Goal: Transaction & Acquisition: Purchase product/service

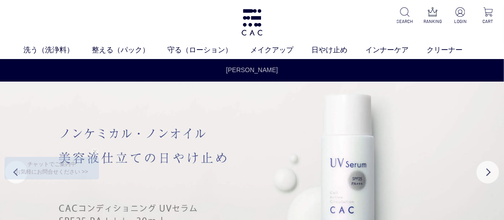
click at [261, 70] on link "夏季休業のお知らせ" at bounding box center [252, 74] width 57 height 19
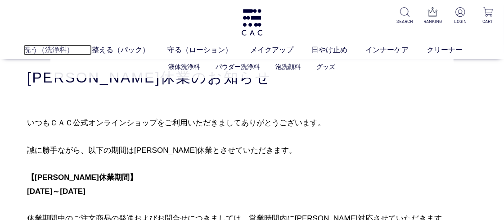
click at [54, 48] on link "洗う（洗浄料）" at bounding box center [57, 50] width 68 height 11
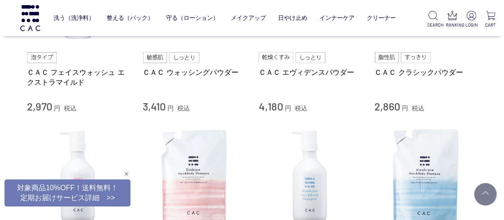
scroll to position [300, 0]
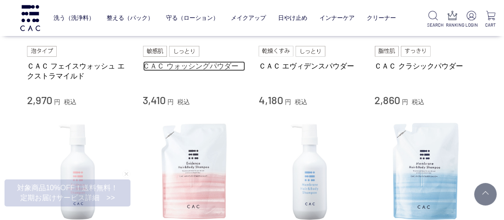
click at [174, 64] on link "ＣＡＣ ウォッシングパウダー" at bounding box center [194, 65] width 103 height 9
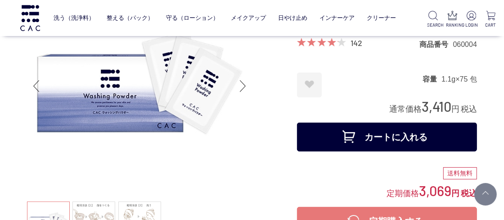
scroll to position [96, 0]
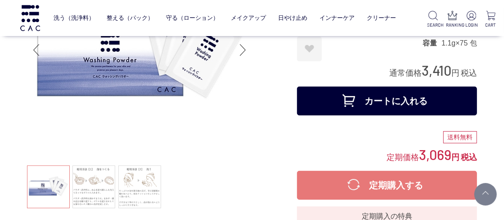
click at [368, 104] on button "カートに入れる" at bounding box center [387, 100] width 180 height 29
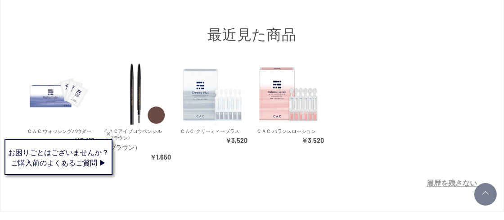
scroll to position [366, 0]
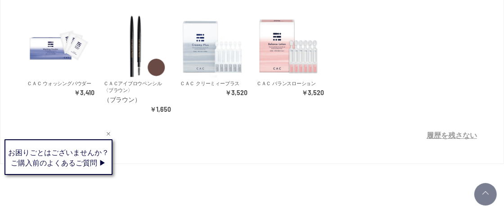
click at [106, 159] on div "Web接客ボタン" at bounding box center [57, 160] width 108 height 34
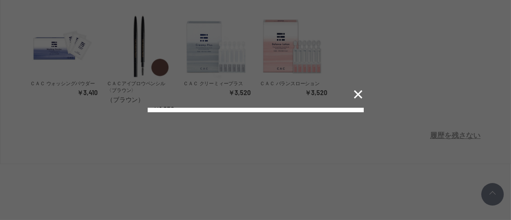
click at [360, 86] on button "✕" at bounding box center [359, 94] width 18 height 17
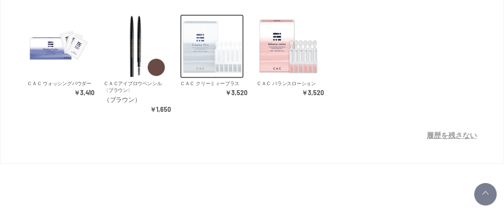
click at [205, 59] on img at bounding box center [212, 46] width 64 height 64
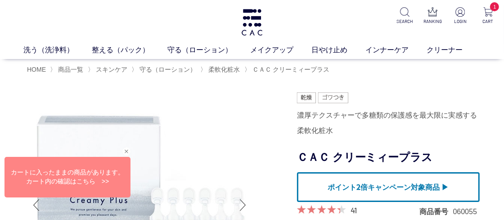
click at [100, 178] on div "Web接客ボタン" at bounding box center [66, 178] width 126 height 41
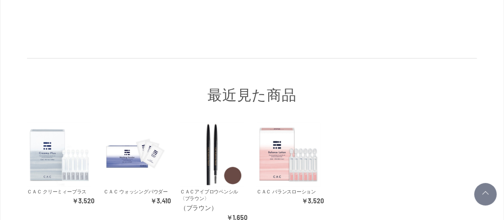
scroll to position [300, 0]
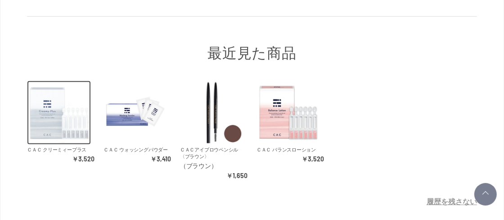
click at [55, 119] on img at bounding box center [59, 113] width 64 height 64
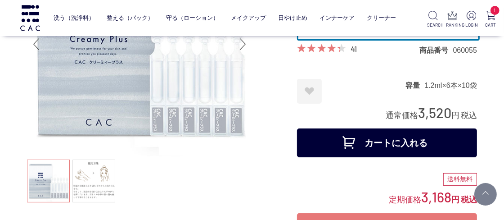
scroll to position [120, 0]
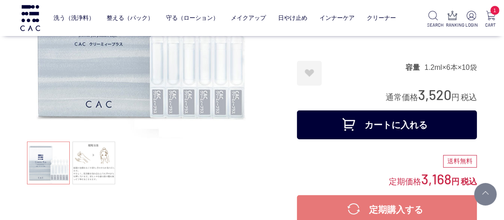
click at [402, 122] on button "カートに入れる" at bounding box center [387, 124] width 180 height 29
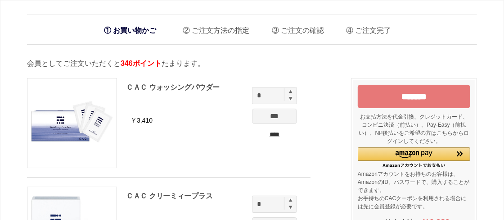
click at [292, 92] on img at bounding box center [291, 92] width 4 height 4
type input "*"
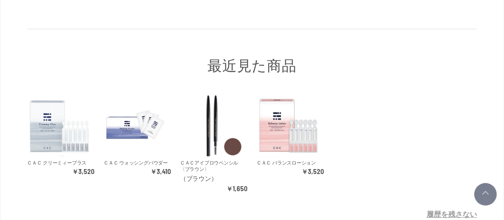
scroll to position [342, 0]
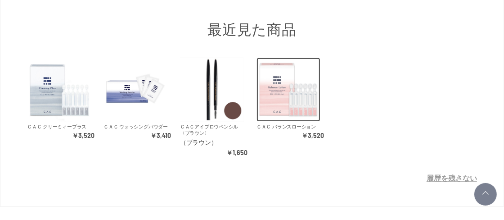
click at [281, 108] on img at bounding box center [289, 90] width 64 height 64
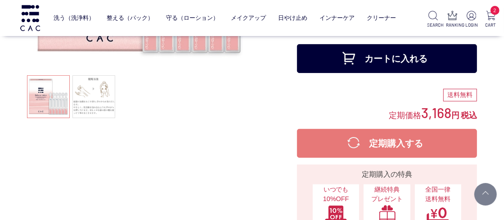
scroll to position [198, 0]
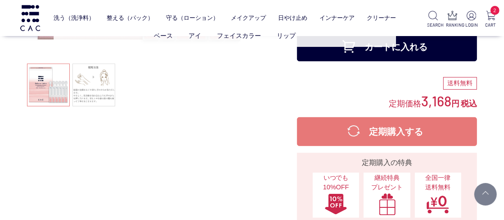
click at [385, 46] on ul "ベース アイ フェイスカラー リップ" at bounding box center [225, 36] width 343 height 22
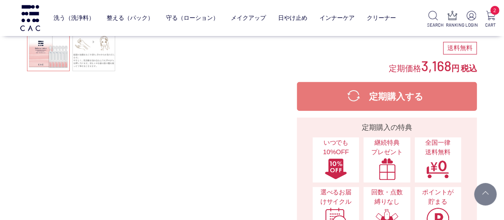
scroll to position [92, 0]
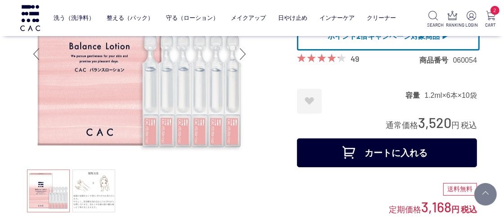
click at [376, 150] on button "カートに入れる" at bounding box center [387, 152] width 180 height 29
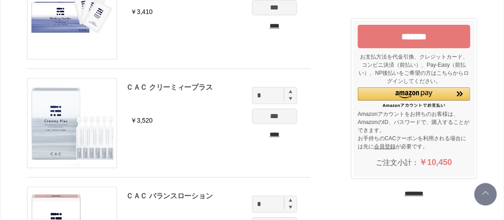
scroll to position [113, 0]
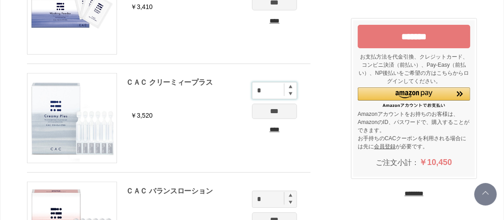
click at [290, 87] on input "*" at bounding box center [274, 90] width 45 height 17
click at [290, 85] on img at bounding box center [291, 87] width 4 height 4
type input "*"
click at [291, 193] on img at bounding box center [291, 195] width 4 height 4
type input "*"
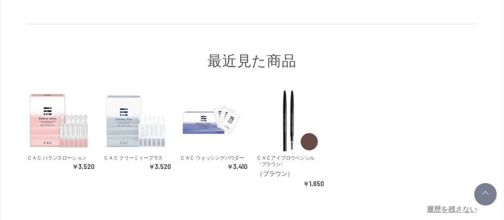
scroll to position [462, 0]
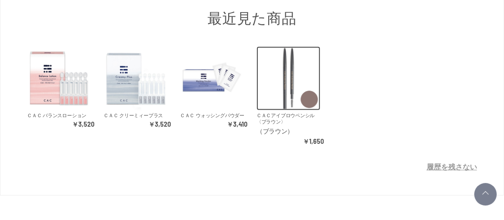
click at [291, 80] on img at bounding box center [289, 78] width 64 height 64
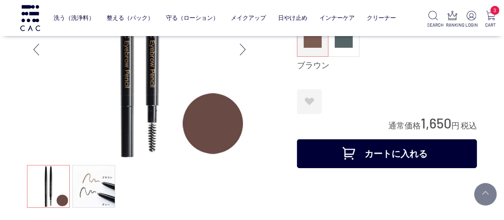
scroll to position [53, 0]
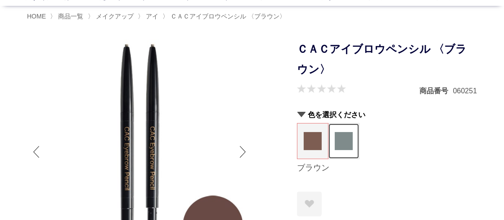
click at [343, 147] on img at bounding box center [344, 141] width 18 height 18
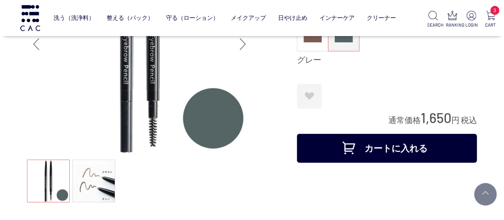
scroll to position [132, 0]
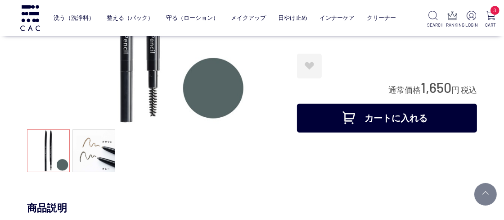
click at [376, 104] on button "カートに入れる" at bounding box center [387, 118] width 180 height 29
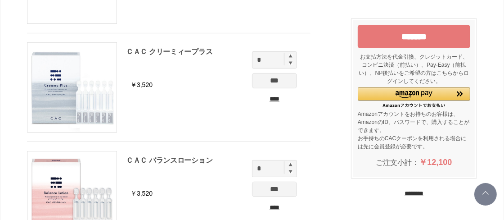
scroll to position [150, 0]
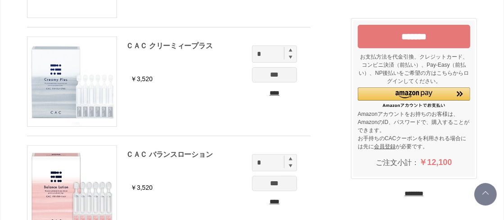
click at [292, 49] on img at bounding box center [291, 50] width 4 height 4
type input "*"
click at [291, 157] on img at bounding box center [291, 159] width 4 height 4
type input "*"
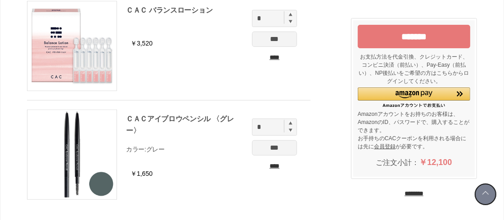
scroll to position [312, 0]
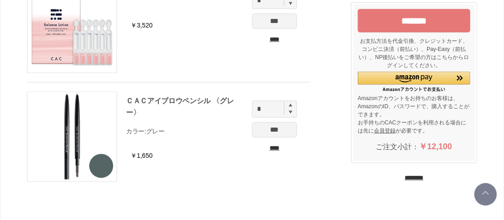
click at [400, 19] on input "*******" at bounding box center [414, 20] width 113 height 23
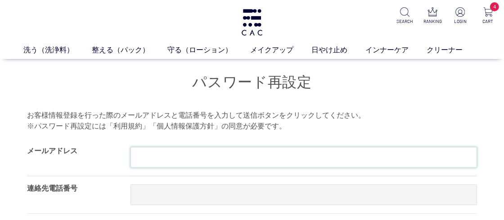
click at [149, 156] on input "text" at bounding box center [304, 157] width 347 height 21
type input "**********"
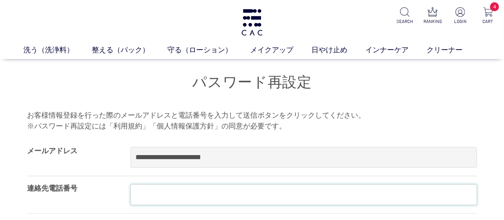
click at [147, 187] on input "text" at bounding box center [304, 194] width 347 height 21
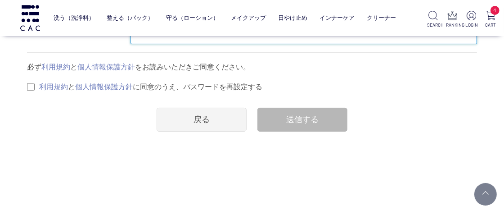
scroll to position [120, 0]
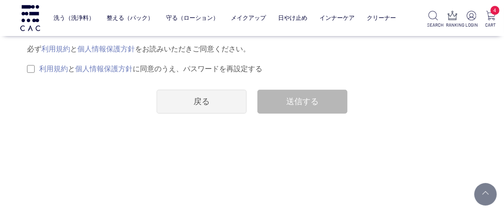
type input "**********"
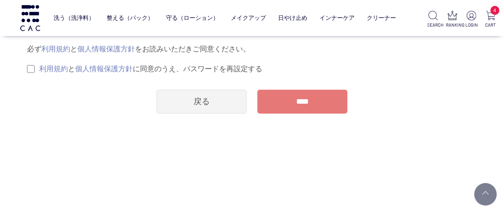
click at [307, 101] on input "****" at bounding box center [302, 102] width 90 height 24
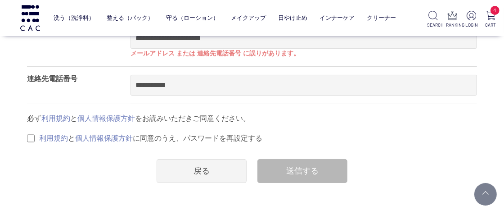
scroll to position [84, 0]
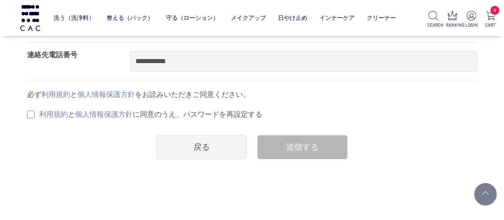
click at [301, 146] on div "送信する" at bounding box center [302, 147] width 90 height 24
click at [30, 96] on div "必ず 利用規約 と 個人情報保護方針 をお読みいただきご同意ください。 利用規約 と 個人情報保護方針 に同意のうえ、パスワードを再設定する" at bounding box center [252, 104] width 450 height 31
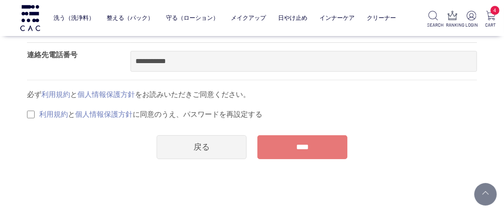
click at [306, 149] on input "****" at bounding box center [302, 147] width 90 height 24
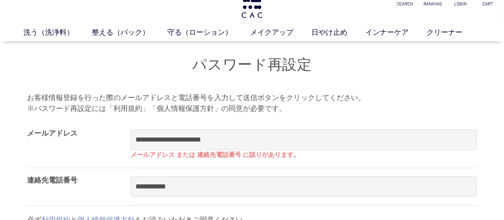
scroll to position [96, 0]
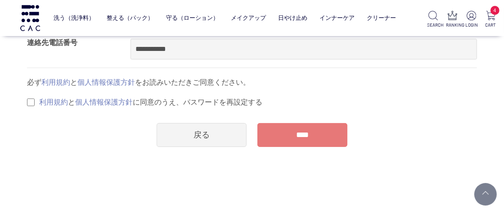
click at [308, 136] on input "****" at bounding box center [302, 135] width 90 height 24
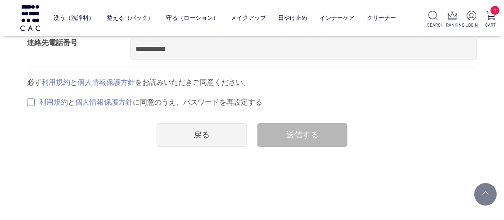
scroll to position [114, 0]
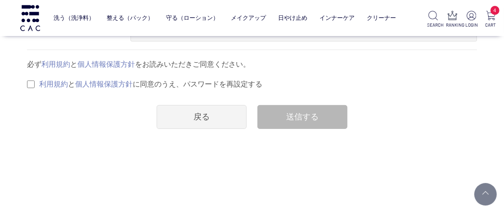
click at [303, 116] on div "送信する" at bounding box center [302, 117] width 90 height 24
click at [198, 115] on link "戻る" at bounding box center [202, 117] width 90 height 24
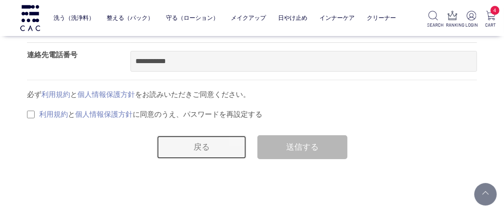
click at [198, 144] on link "戻る" at bounding box center [202, 147] width 90 height 24
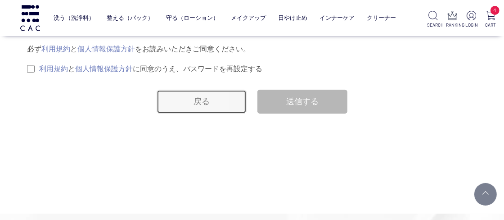
click at [205, 102] on link "戻る" at bounding box center [202, 102] width 90 height 24
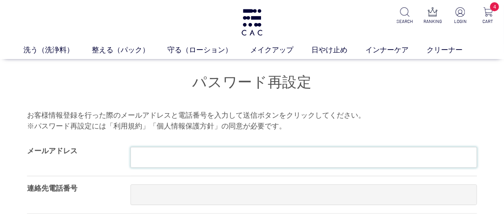
click at [164, 157] on input "text" at bounding box center [304, 157] width 347 height 21
type input "**********"
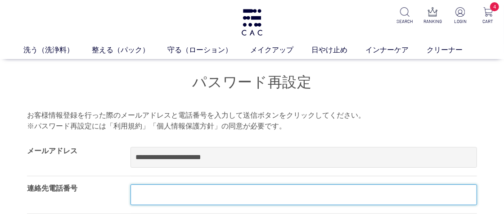
type input "**********"
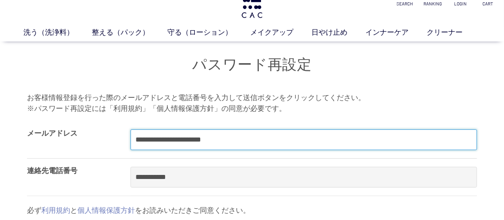
scroll to position [96, 0]
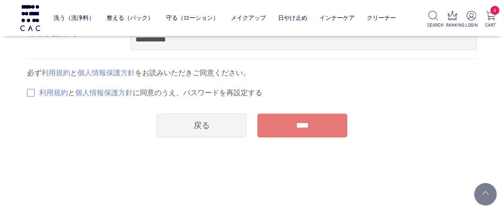
click at [301, 127] on input "****" at bounding box center [302, 125] width 90 height 24
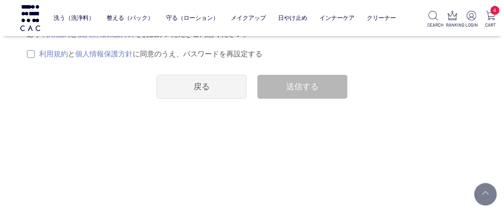
scroll to position [162, 0]
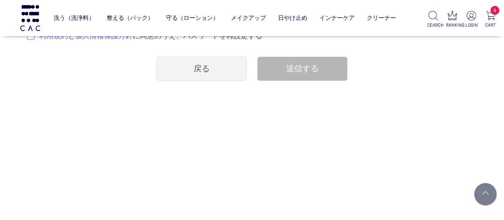
click at [303, 64] on div "送信する" at bounding box center [302, 69] width 90 height 24
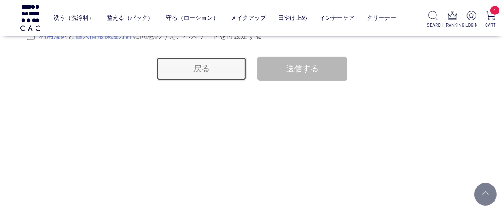
click at [201, 66] on link "戻る" at bounding box center [202, 69] width 90 height 24
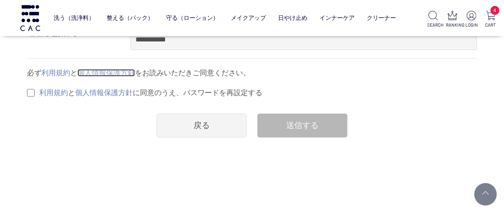
click at [79, 69] on link "個人情報保護方針" at bounding box center [106, 73] width 58 height 8
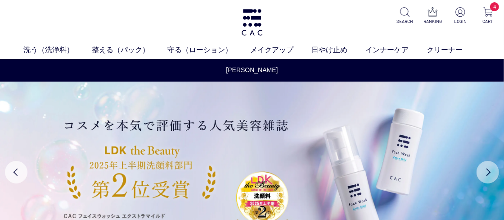
click at [487, 170] on button "Next" at bounding box center [488, 172] width 23 height 23
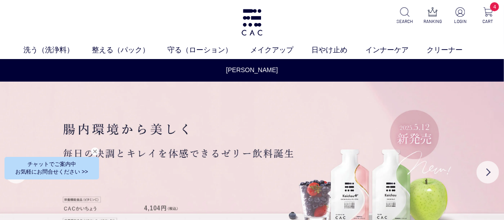
click at [50, 168] on div "Web接客ボタン" at bounding box center [50, 169] width 95 height 23
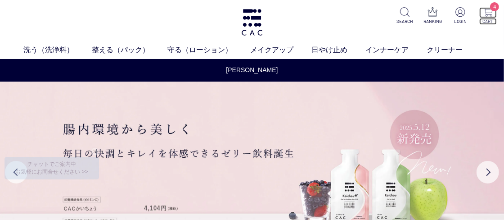
click at [486, 14] on img at bounding box center [487, 11] width 9 height 9
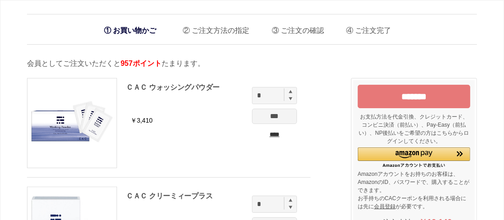
click at [408, 94] on input "*******" at bounding box center [414, 96] width 113 height 23
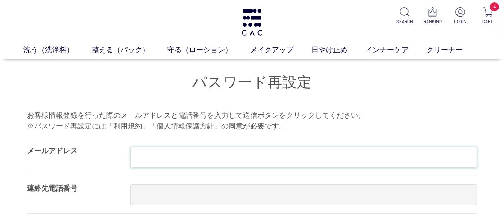
click at [145, 165] on input "text" at bounding box center [304, 157] width 347 height 21
type input "**********"
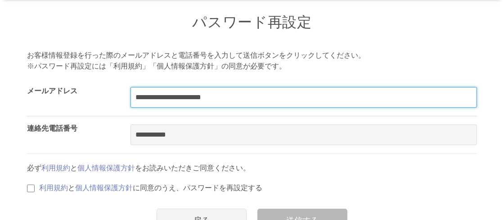
scroll to position [120, 0]
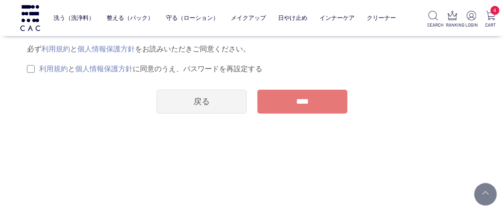
click at [306, 99] on input "****" at bounding box center [302, 102] width 90 height 24
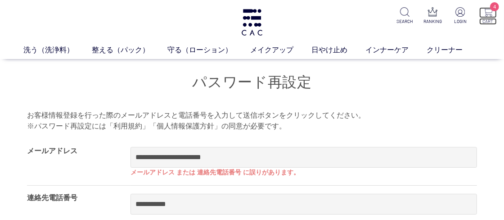
click at [487, 11] on img at bounding box center [487, 11] width 9 height 9
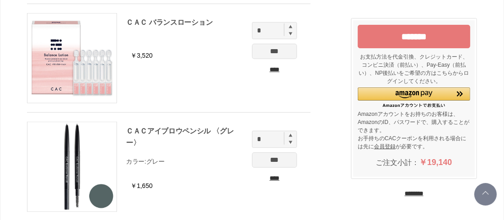
scroll to position [294, 0]
